Goal: Task Accomplishment & Management: Manage account settings

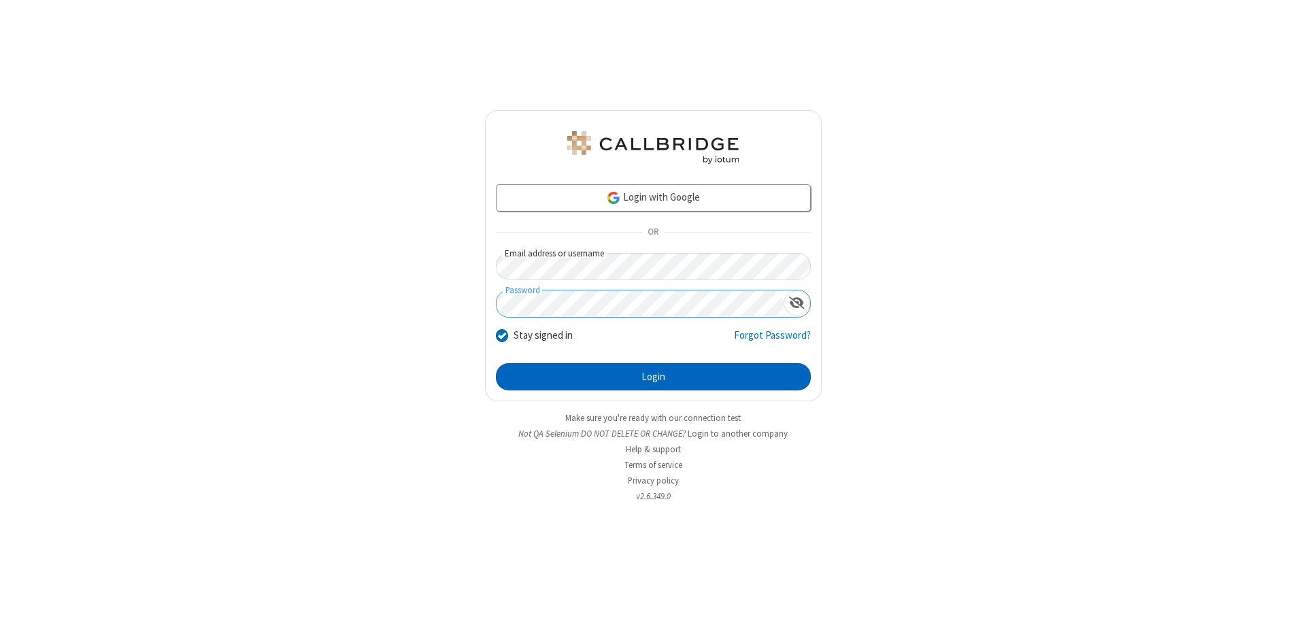
click at [653, 377] on button "Login" at bounding box center [653, 376] width 315 height 27
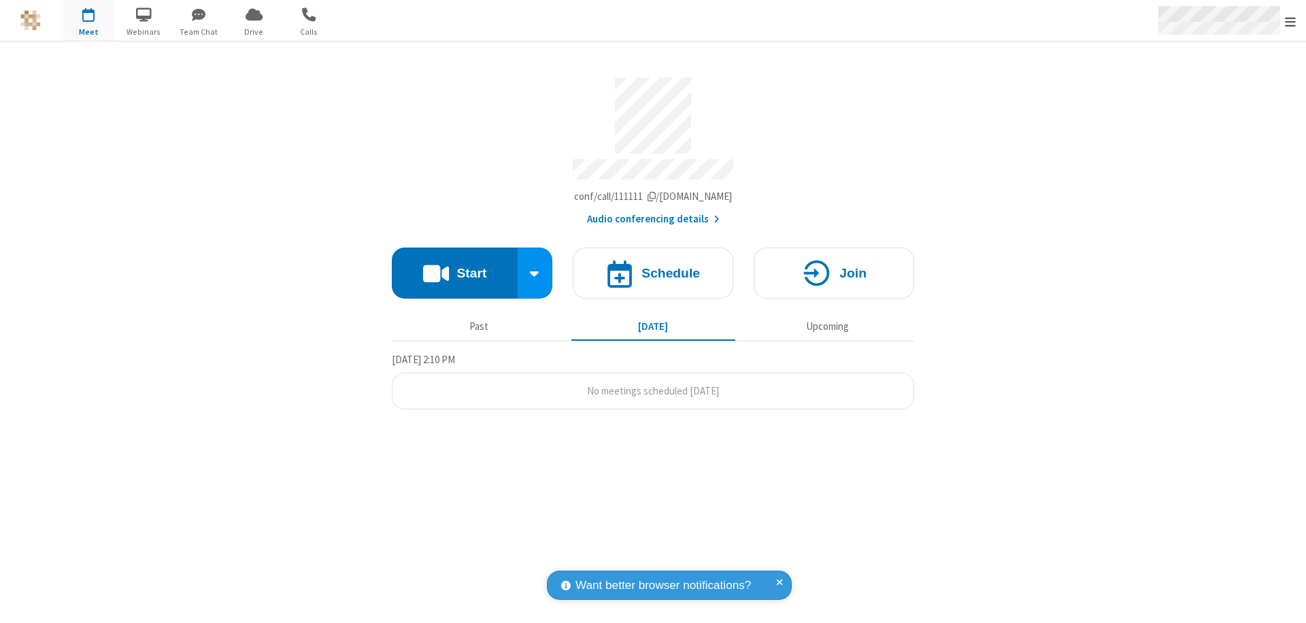
click at [1290, 21] on span "Open menu" at bounding box center [1290, 22] width 11 height 14
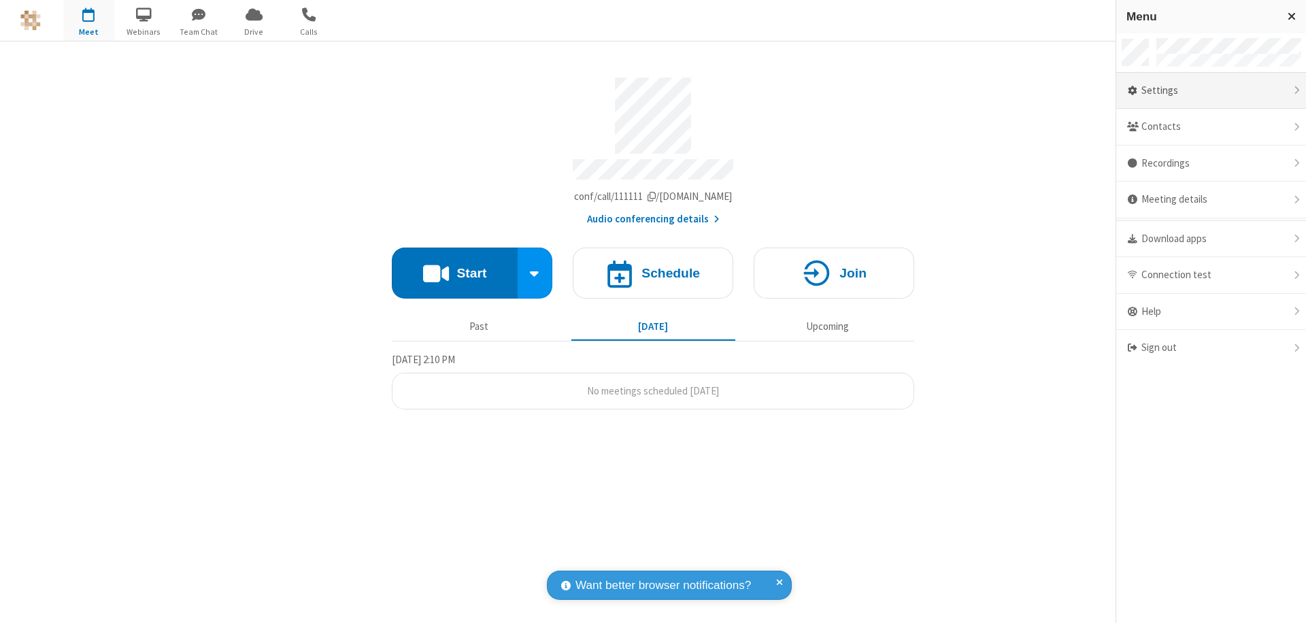
click at [1210, 90] on div "Settings" at bounding box center [1211, 91] width 190 height 37
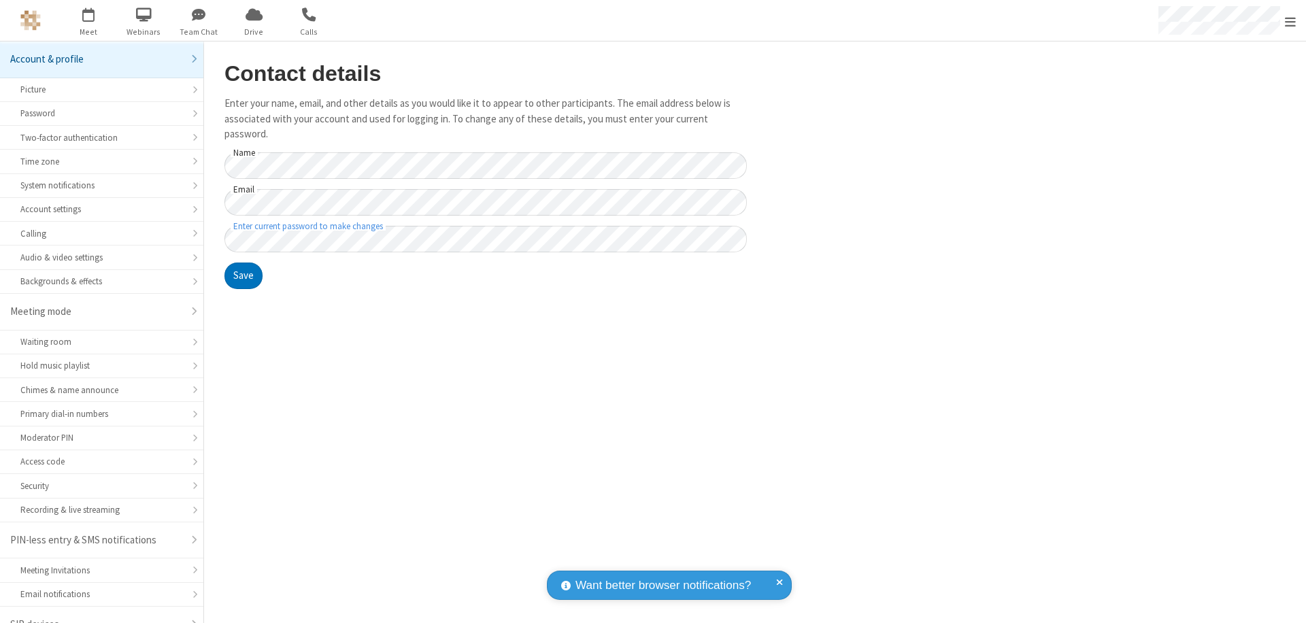
scroll to position [19, 0]
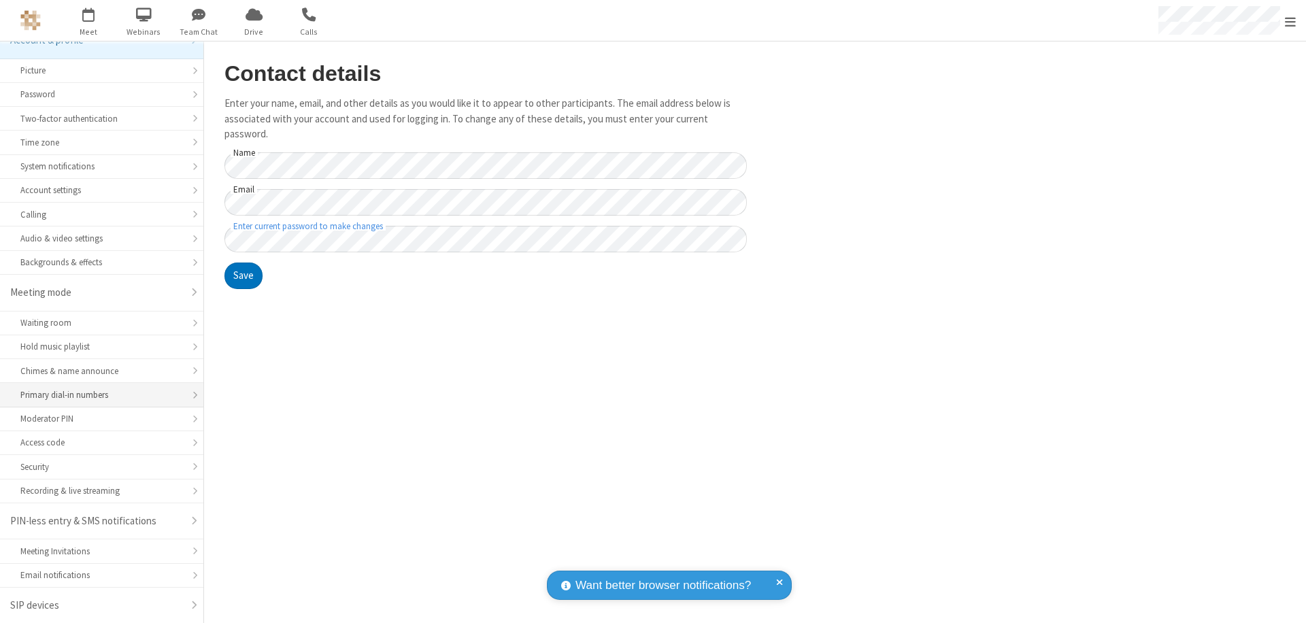
click at [97, 395] on div "Primary dial-in numbers" at bounding box center [101, 394] width 163 height 13
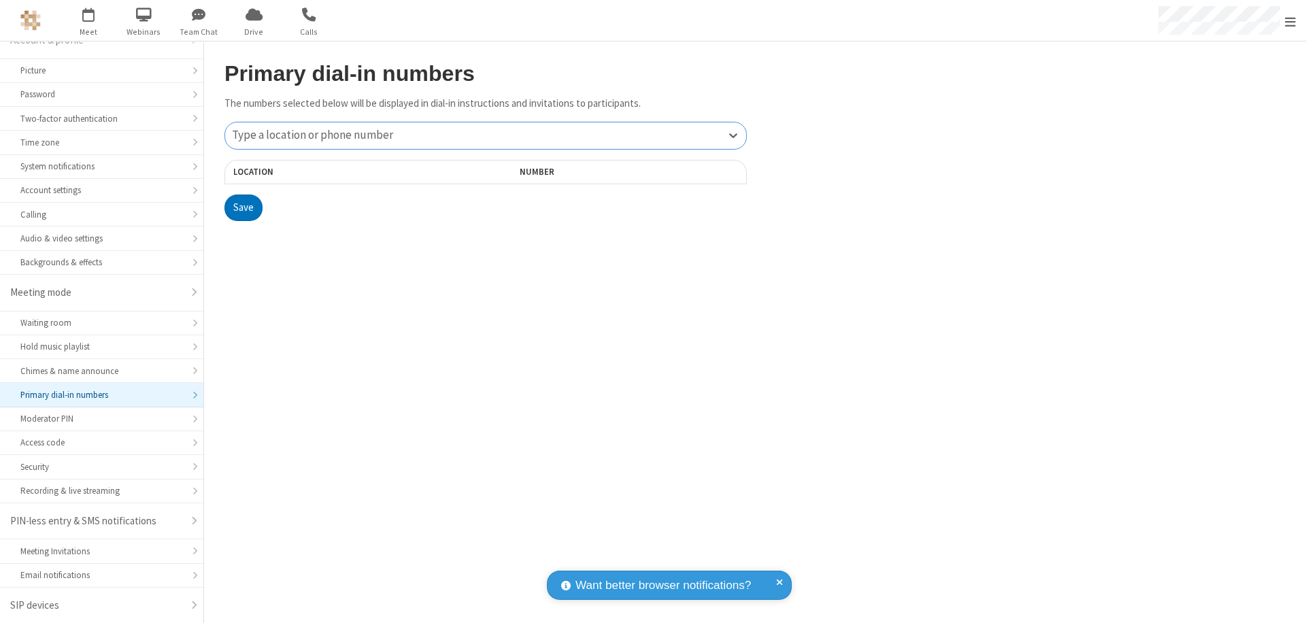
click at [486, 135] on div "Type a location or phone number" at bounding box center [485, 135] width 521 height 27
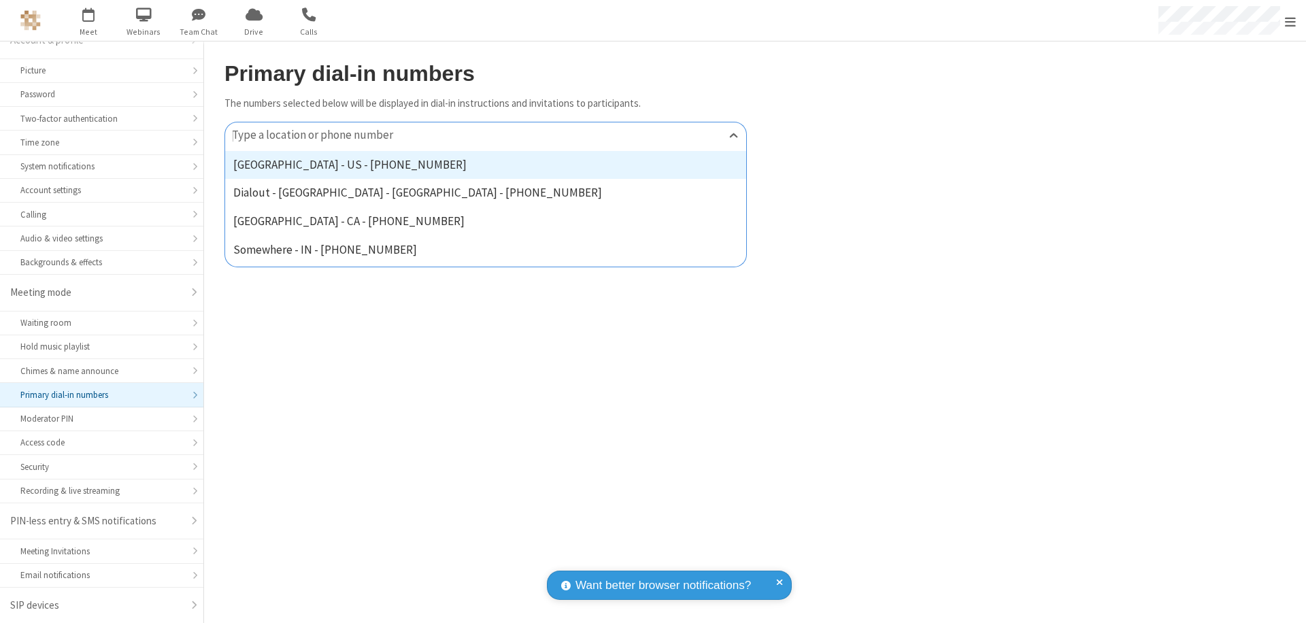
type input "[PHONE_NUMBER]"
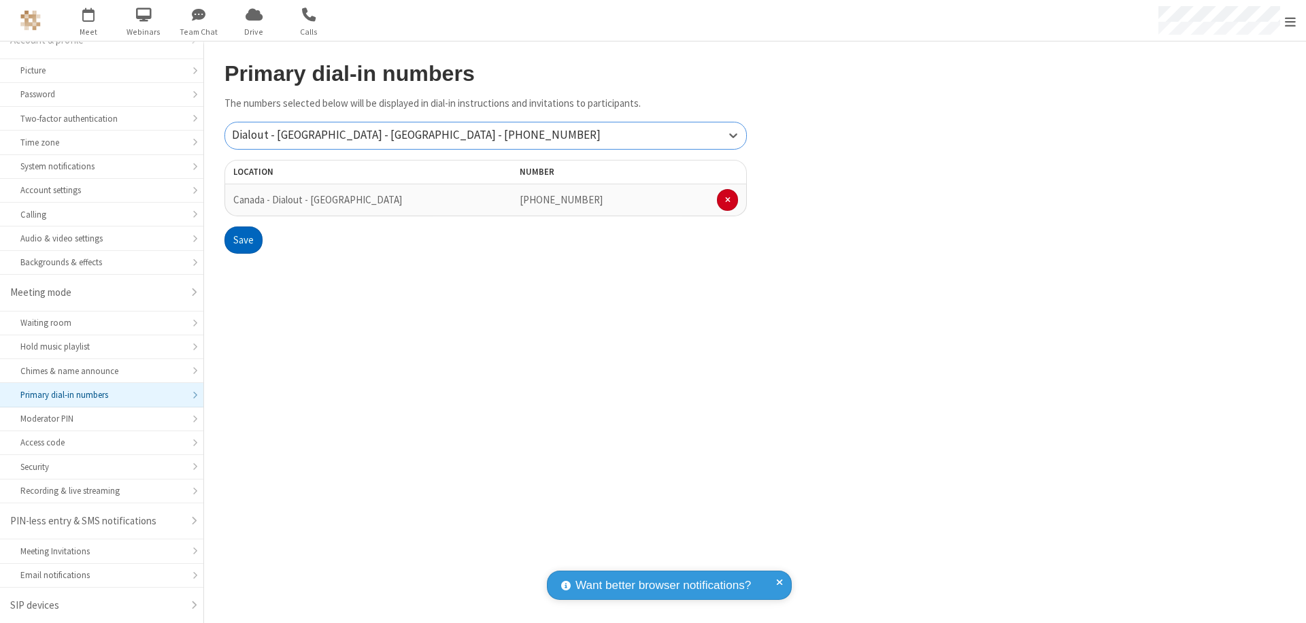
click at [243, 240] on button "Save" at bounding box center [243, 239] width 38 height 27
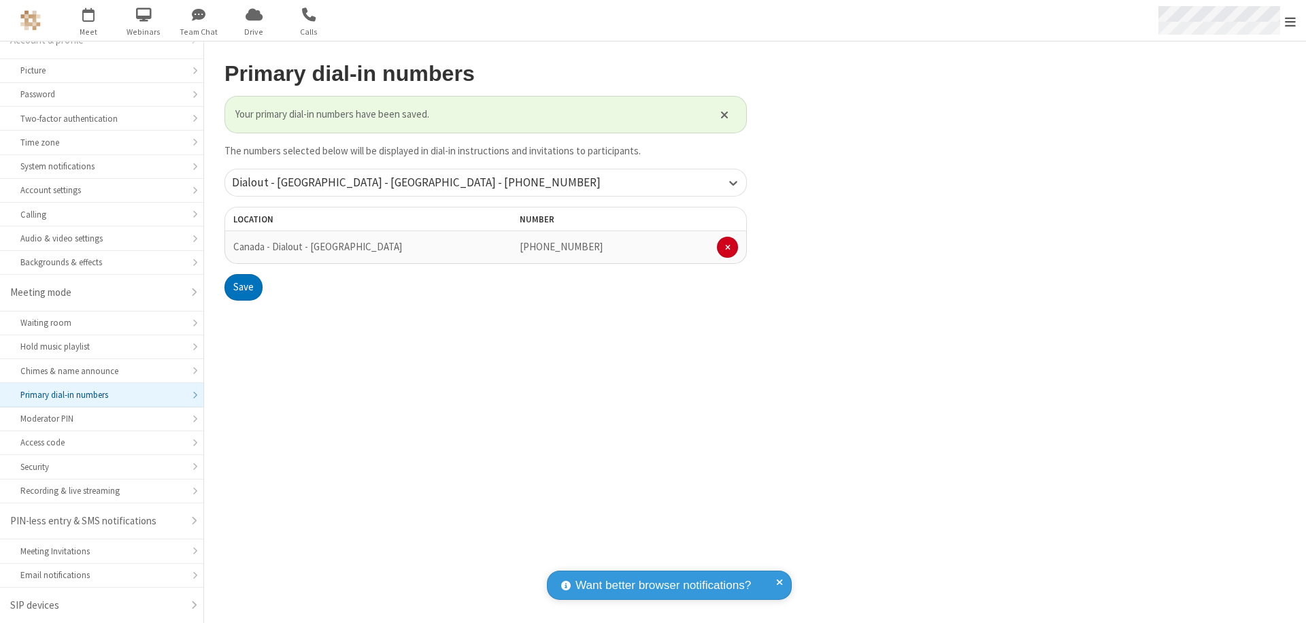
click at [1290, 21] on span "Open menu" at bounding box center [1290, 22] width 11 height 14
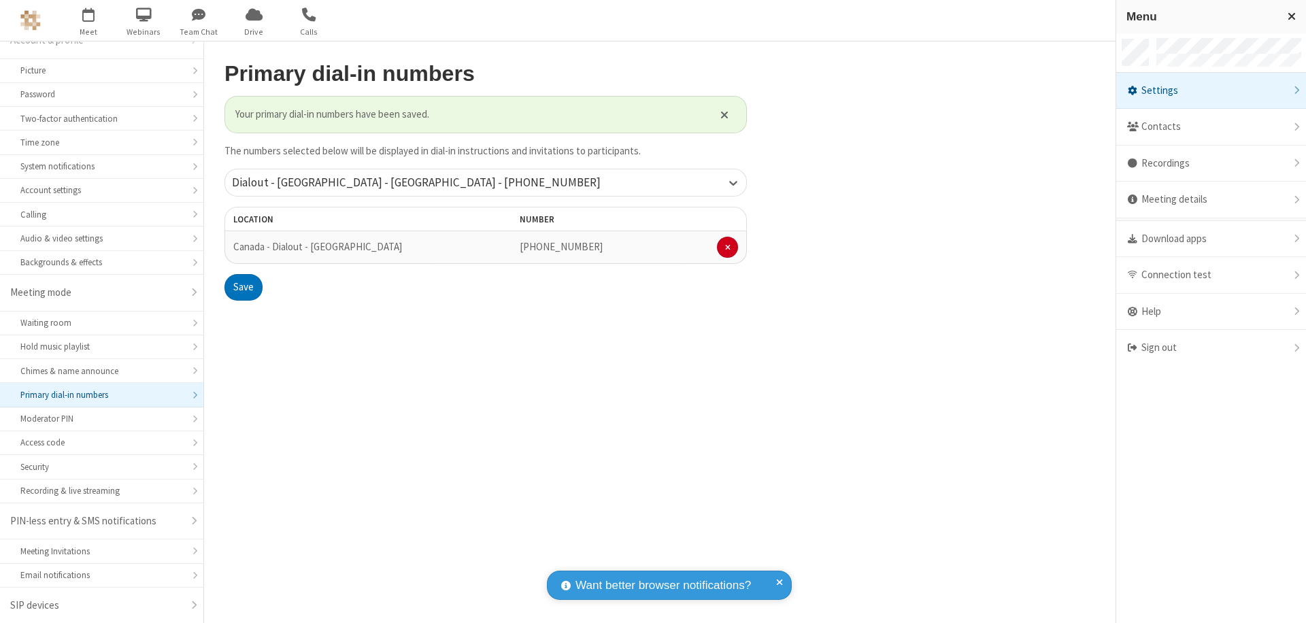
click at [88, 20] on span "button" at bounding box center [88, 14] width 51 height 23
